Goal: Task Accomplishment & Management: Use online tool/utility

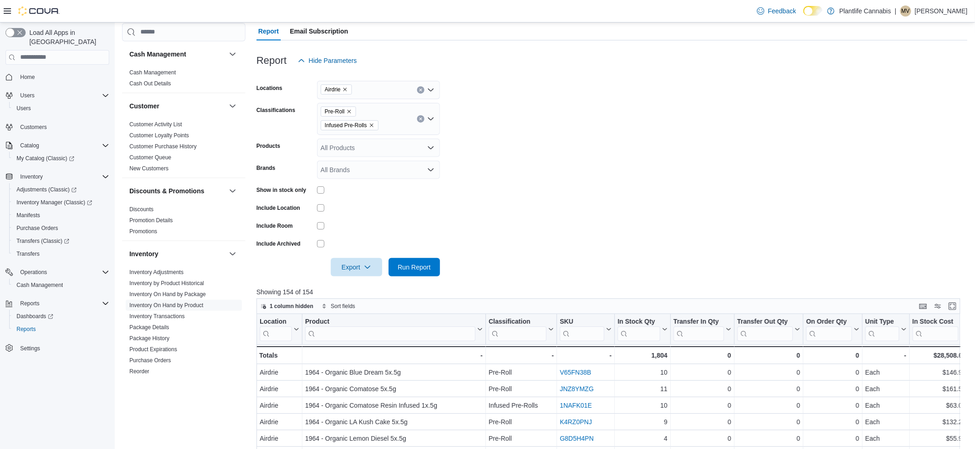
scroll to position [84, 0]
click at [29, 73] on span "Home" at bounding box center [27, 76] width 15 height 7
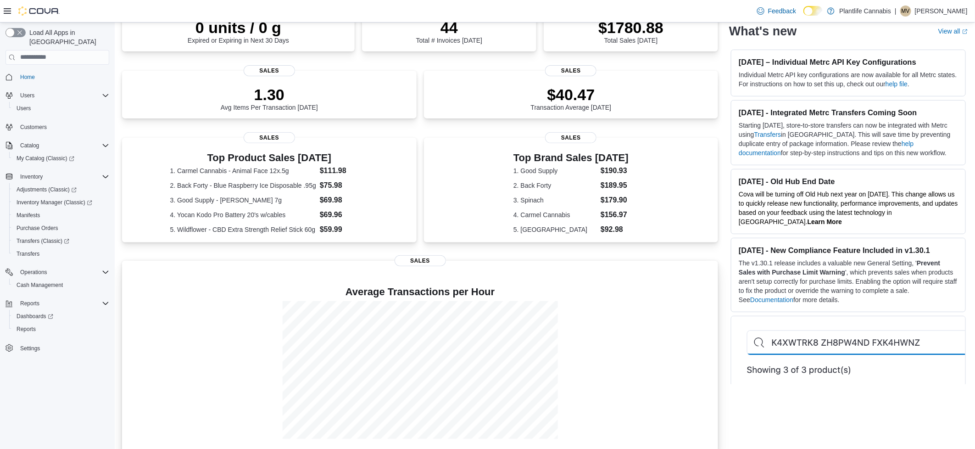
scroll to position [99, 0]
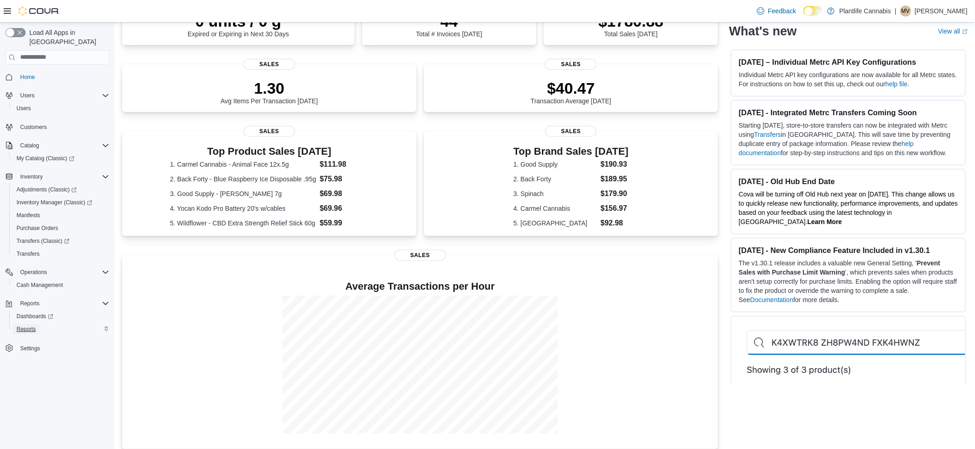
click at [34, 325] on span "Reports" at bounding box center [26, 328] width 19 height 7
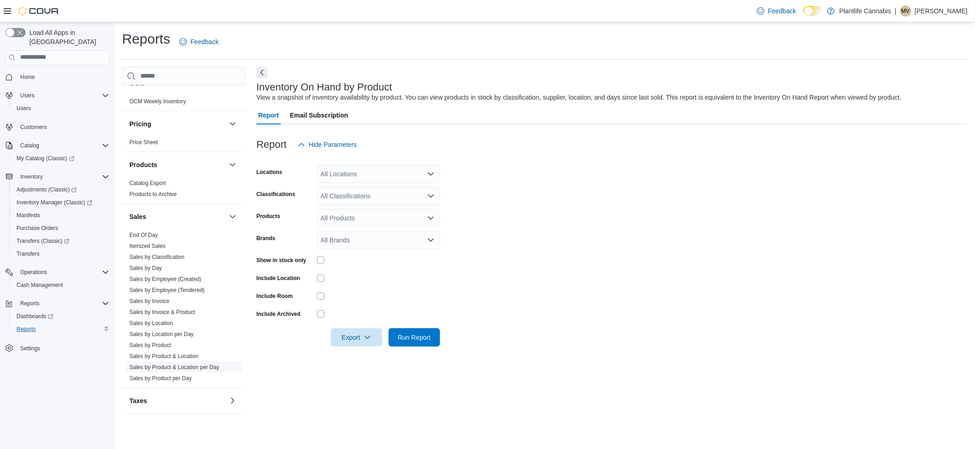
scroll to position [419, 0]
click at [149, 237] on span "End Of Day" at bounding box center [143, 233] width 28 height 7
click at [151, 231] on link "End Of Day" at bounding box center [143, 234] width 28 height 6
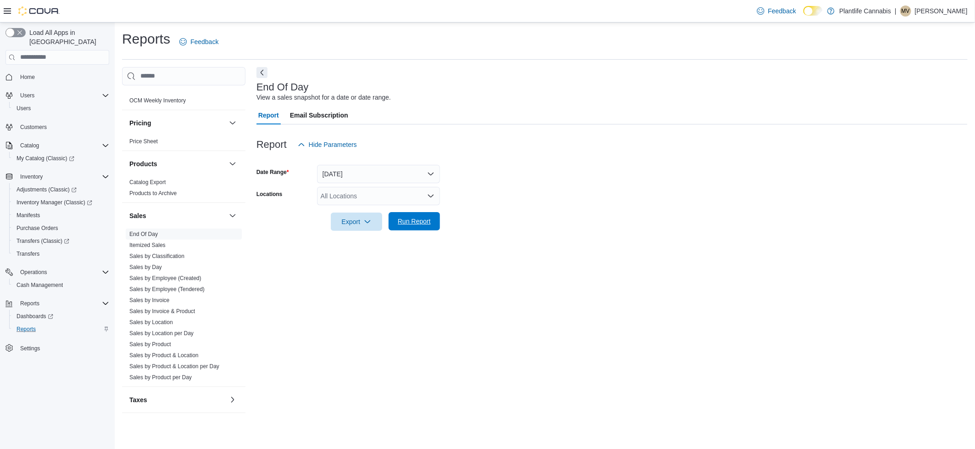
click at [405, 219] on span "Run Report" at bounding box center [414, 221] width 33 height 9
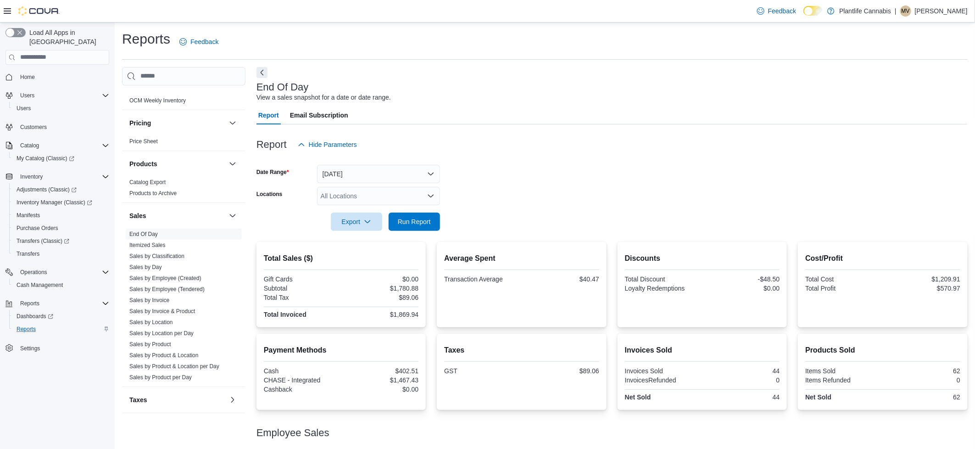
scroll to position [37, 0]
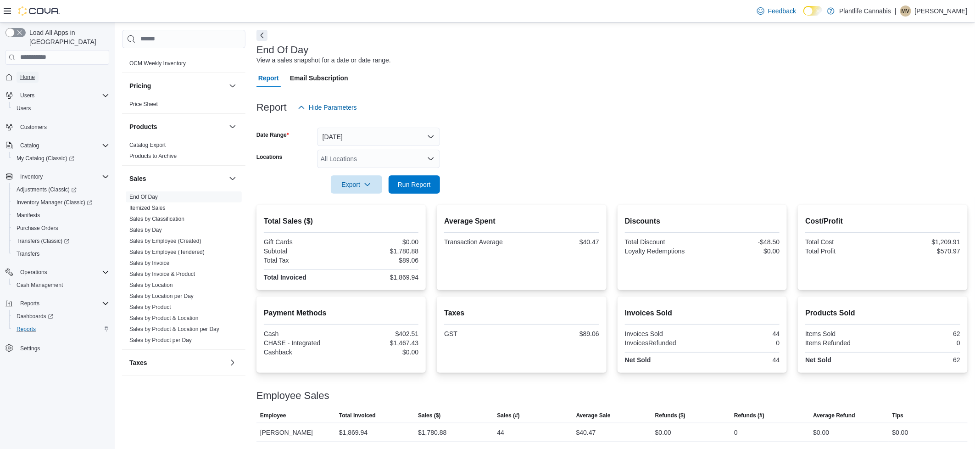
click at [37, 72] on link "Home" at bounding box center [28, 77] width 22 height 11
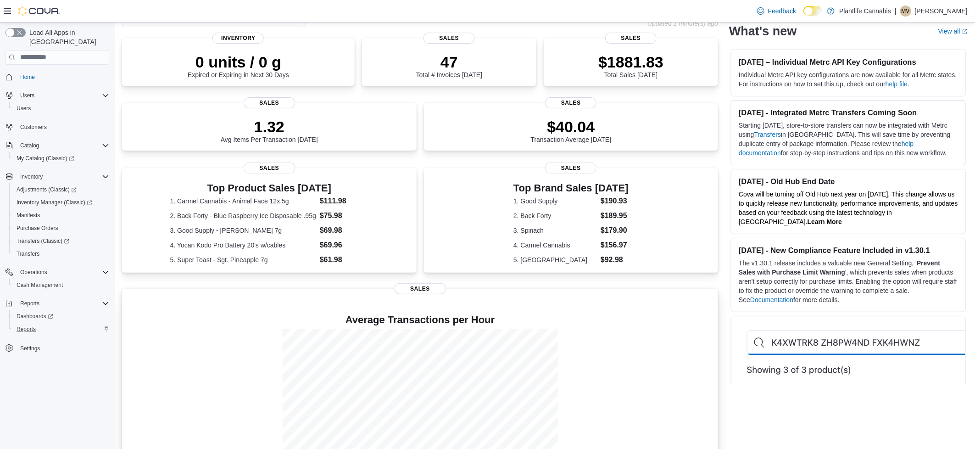
scroll to position [61, 0]
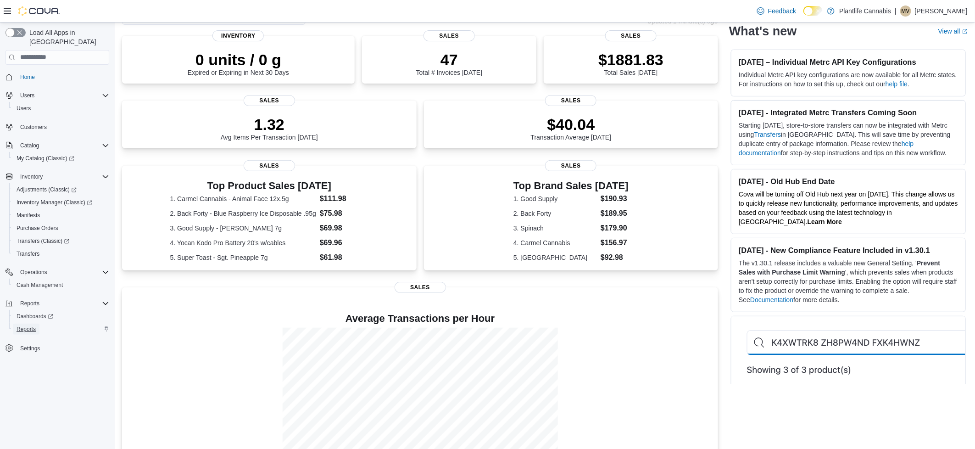
click at [22, 325] on span "Reports" at bounding box center [26, 328] width 19 height 7
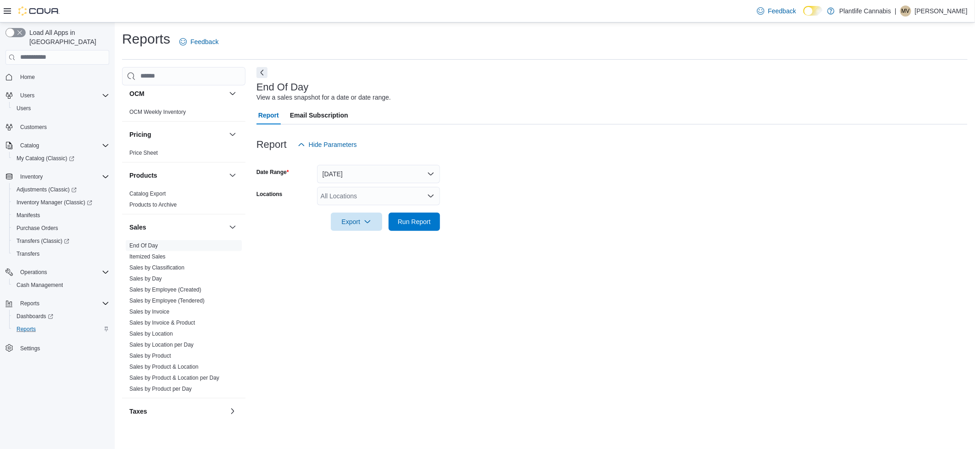
scroll to position [419, 0]
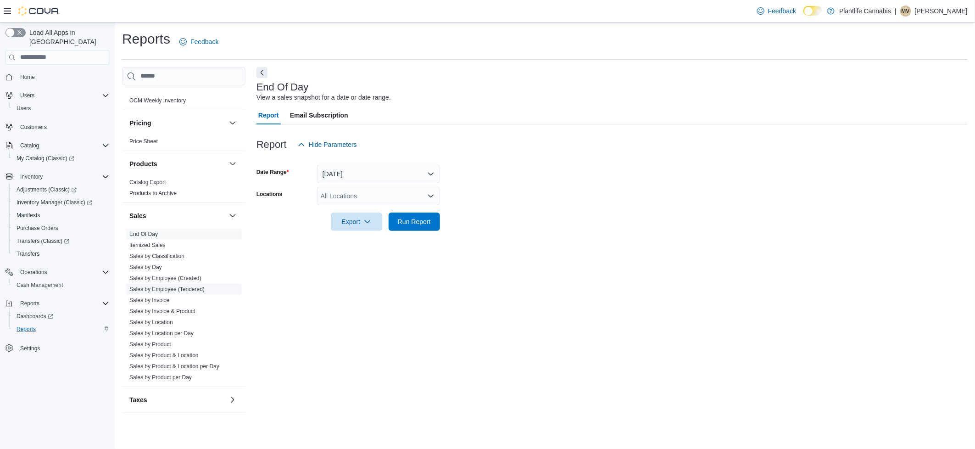
click at [193, 289] on link "Sales by Employee (Tendered)" at bounding box center [166, 289] width 75 height 6
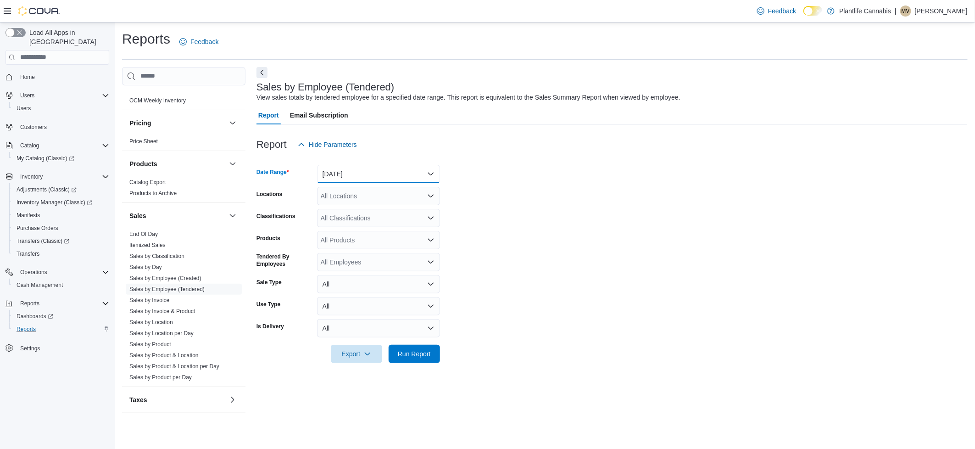
click at [361, 180] on button "[DATE]" at bounding box center [378, 174] width 123 height 18
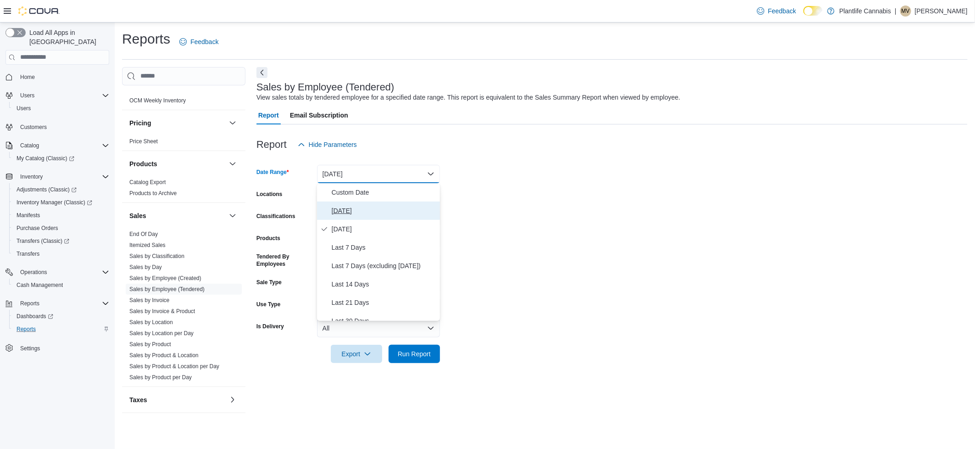
click at [355, 206] on span "[DATE]" at bounding box center [384, 210] width 105 height 11
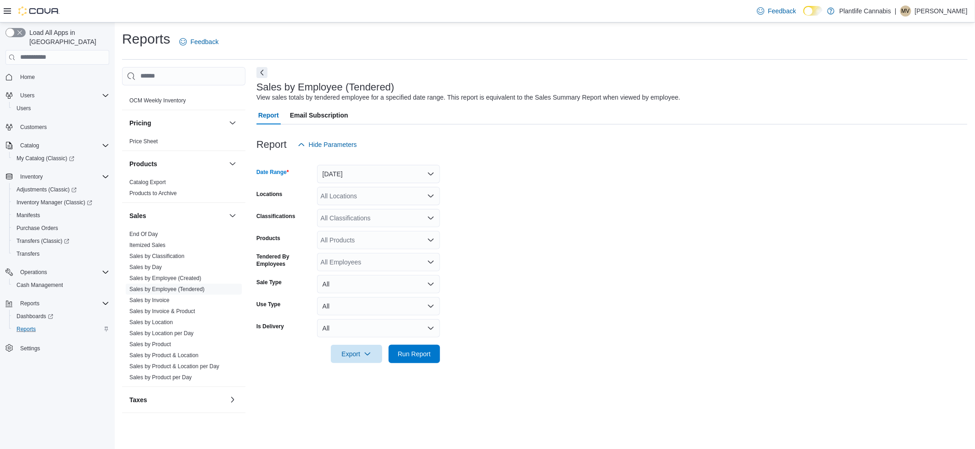
click at [358, 199] on div "All Locations" at bounding box center [378, 196] width 123 height 18
type input "***"
click at [358, 235] on span "Airdrie" at bounding box center [350, 238] width 18 height 9
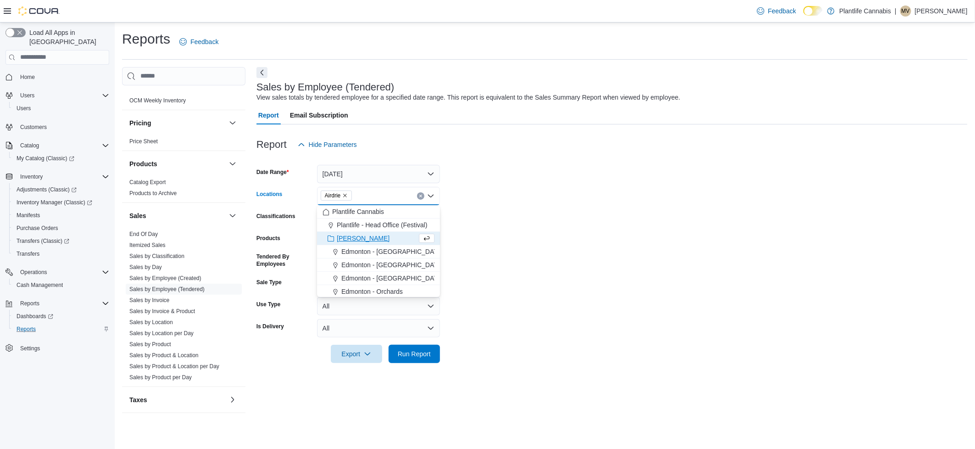
drag, startPoint x: 505, startPoint y: 235, endPoint x: 477, endPoint y: 234, distance: 28.0
click at [505, 235] on form "Date Range [DATE] Locations [GEOGRAPHIC_DATA] Combo box. Selected. [GEOGRAPHIC_…" at bounding box center [612, 258] width 711 height 209
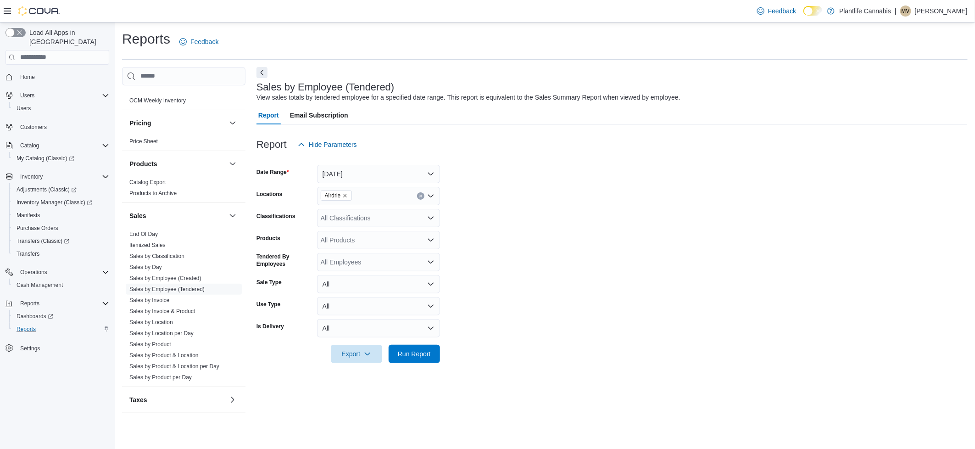
click at [364, 223] on div "All Classifications" at bounding box center [378, 218] width 123 height 18
type input "***"
click at [368, 234] on span "Accessory Group" at bounding box center [361, 233] width 49 height 9
click at [581, 227] on form "Date Range [DATE] Locations Airdrie Classifications Accessory Group Products Al…" at bounding box center [612, 258] width 711 height 209
click at [422, 345] on span "Run Report" at bounding box center [414, 353] width 40 height 18
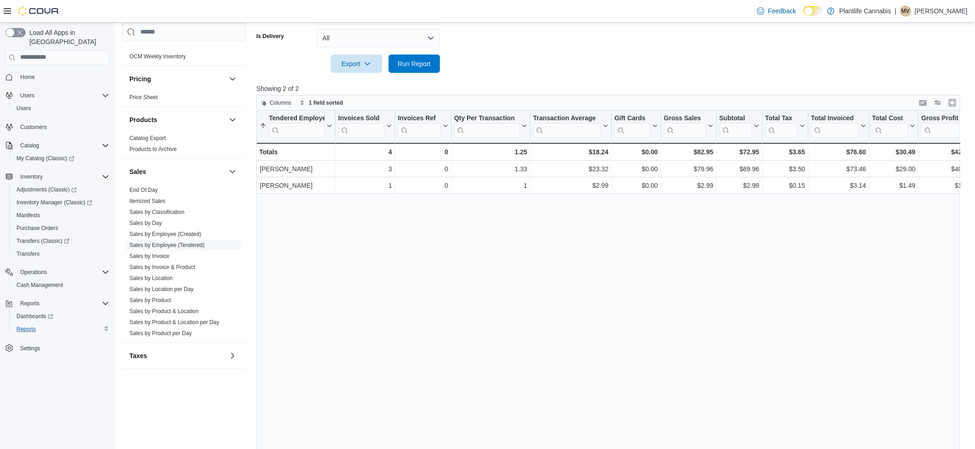
scroll to position [292, 0]
click at [32, 72] on span "Home" at bounding box center [27, 77] width 15 height 11
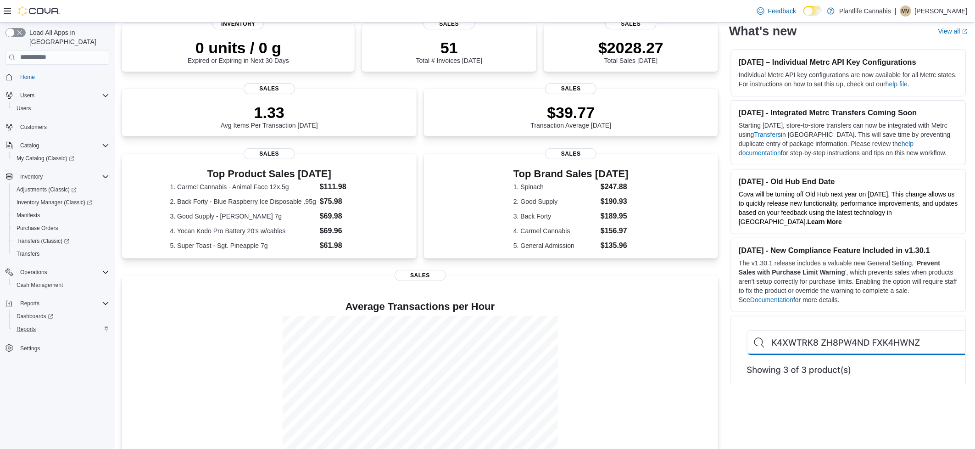
scroll to position [90, 0]
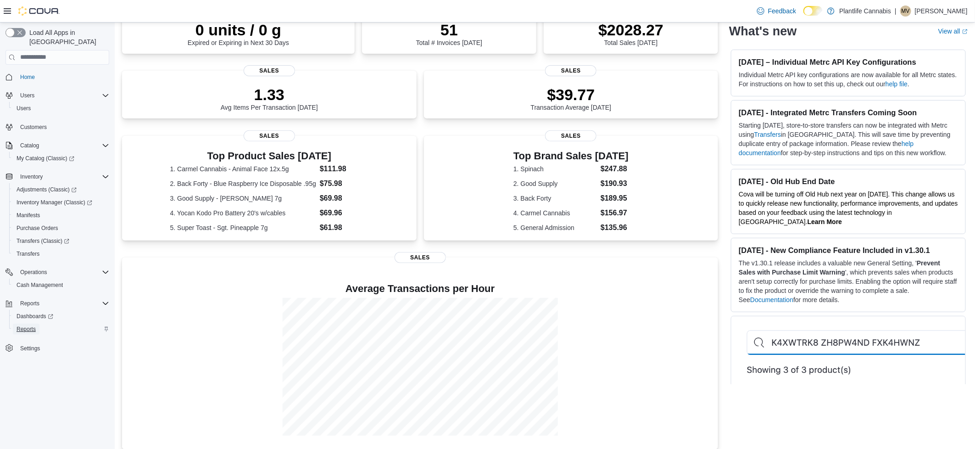
click at [22, 325] on span "Reports" at bounding box center [26, 328] width 19 height 7
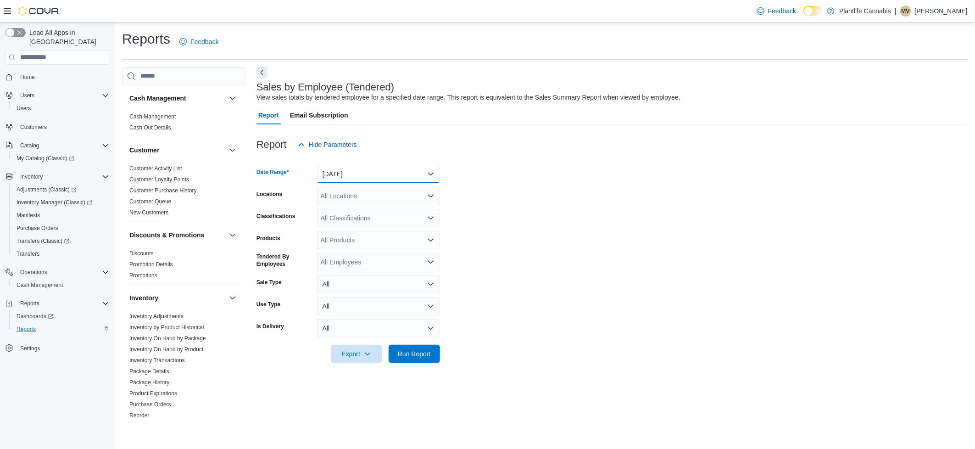
click at [367, 170] on button "[DATE]" at bounding box center [378, 174] width 123 height 18
drag, startPoint x: 301, startPoint y: 423, endPoint x: 153, endPoint y: 365, distance: 158.3
click at [301, 423] on div "Reports Feedback Cash Management Cash Management Cash Out Details Customer Cust…" at bounding box center [545, 225] width 861 height 407
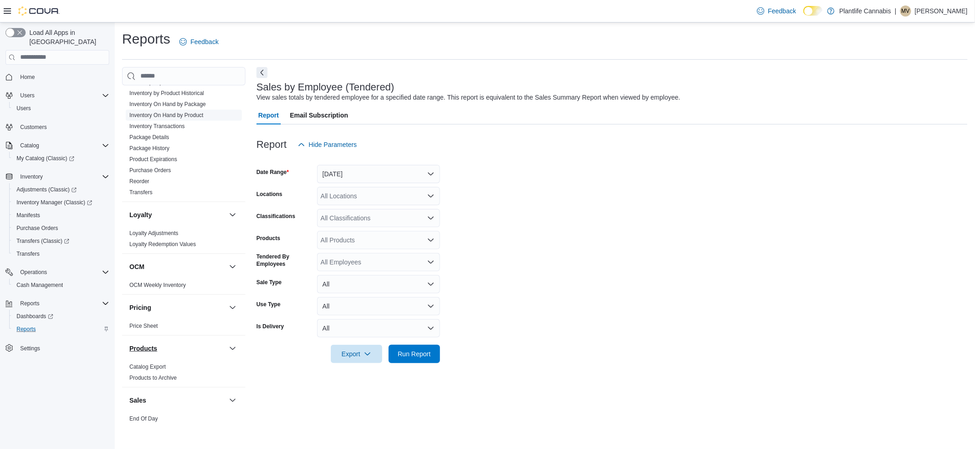
click at [133, 346] on div "Products" at bounding box center [183, 348] width 123 height 26
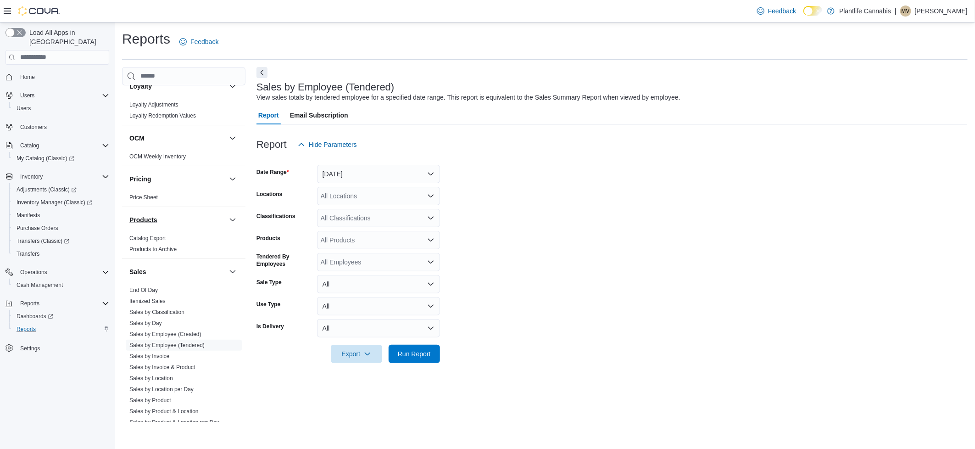
scroll to position [363, 0]
click at [143, 292] on link "End Of Day" at bounding box center [143, 289] width 28 height 6
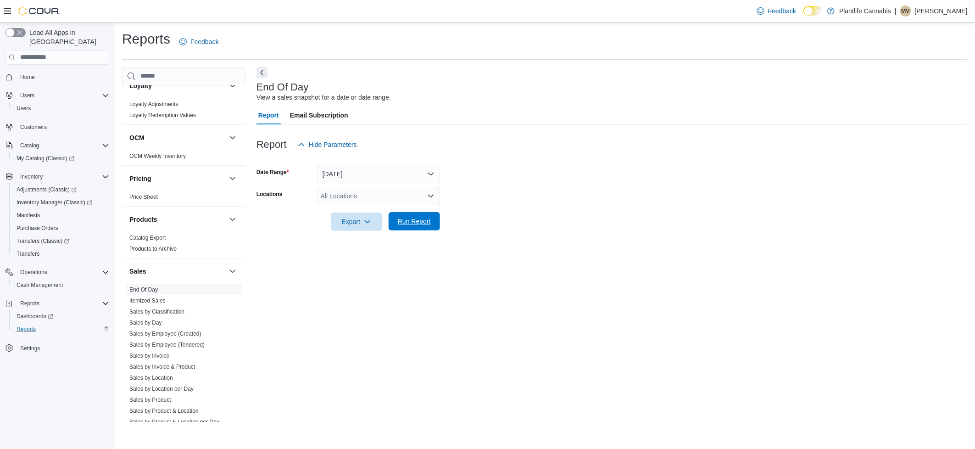
click at [419, 222] on span "Run Report" at bounding box center [414, 221] width 33 height 9
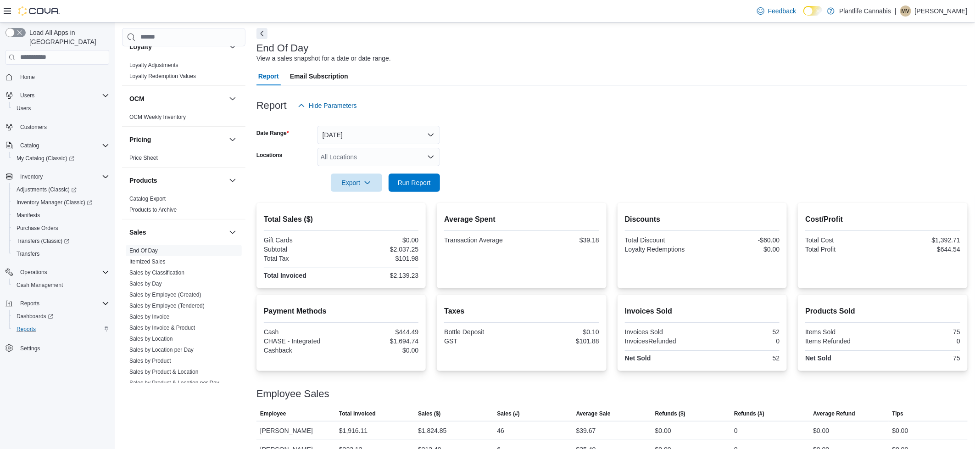
scroll to position [56, 0]
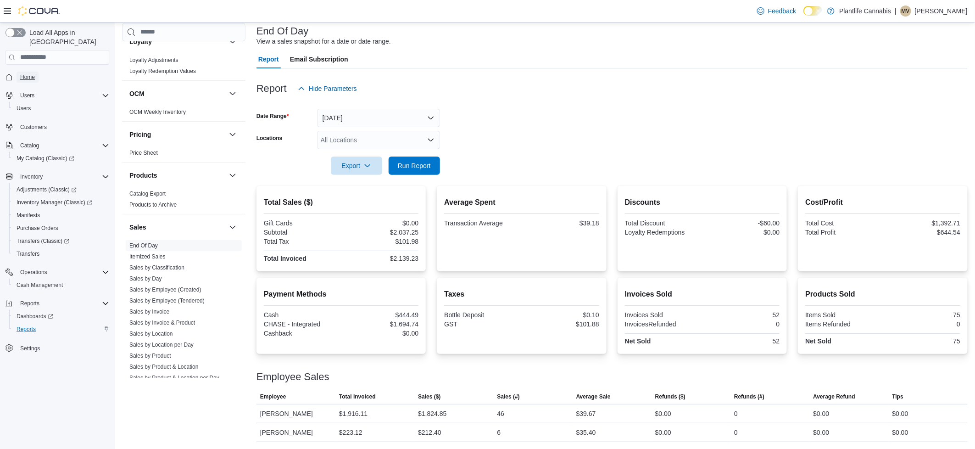
click at [35, 73] on span "Home" at bounding box center [27, 76] width 15 height 7
